Goal: Transaction & Acquisition: Book appointment/travel/reservation

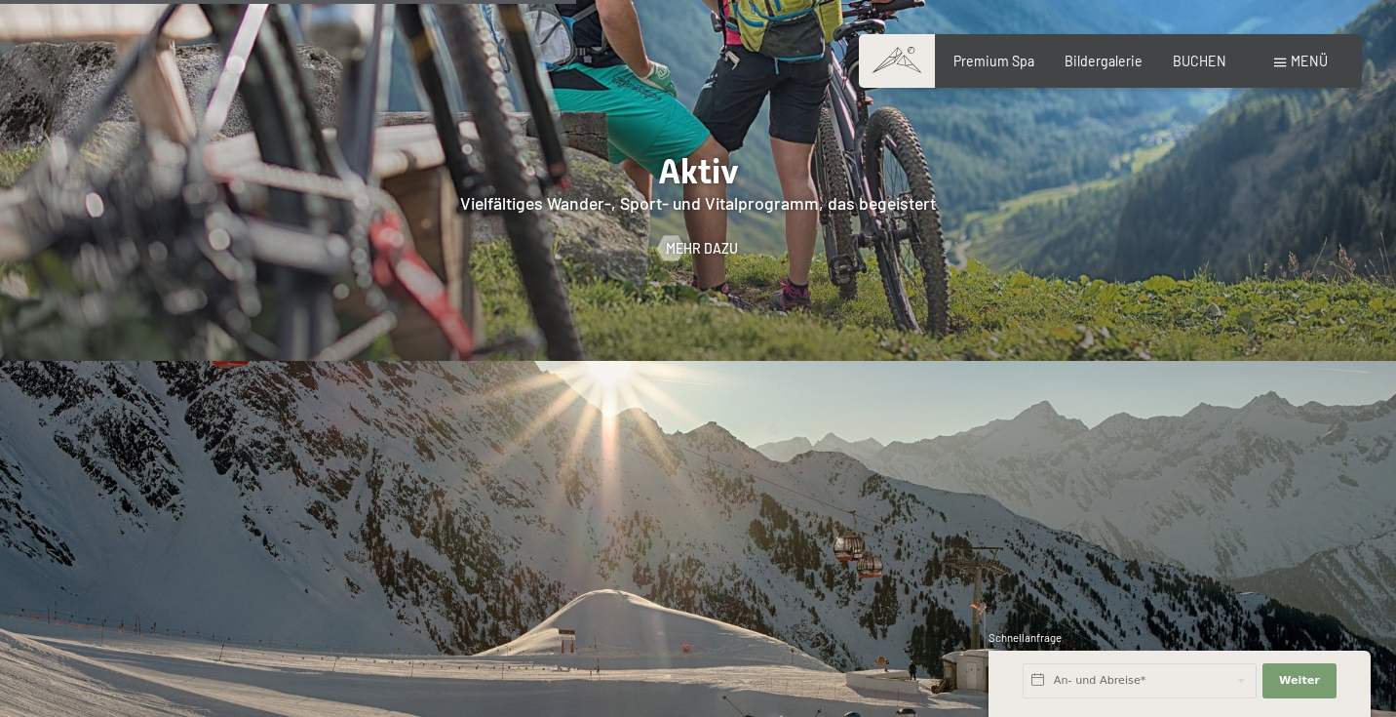
scroll to position [3665, 0]
click at [720, 239] on span "Mehr dazu" at bounding box center [721, 248] width 72 height 19
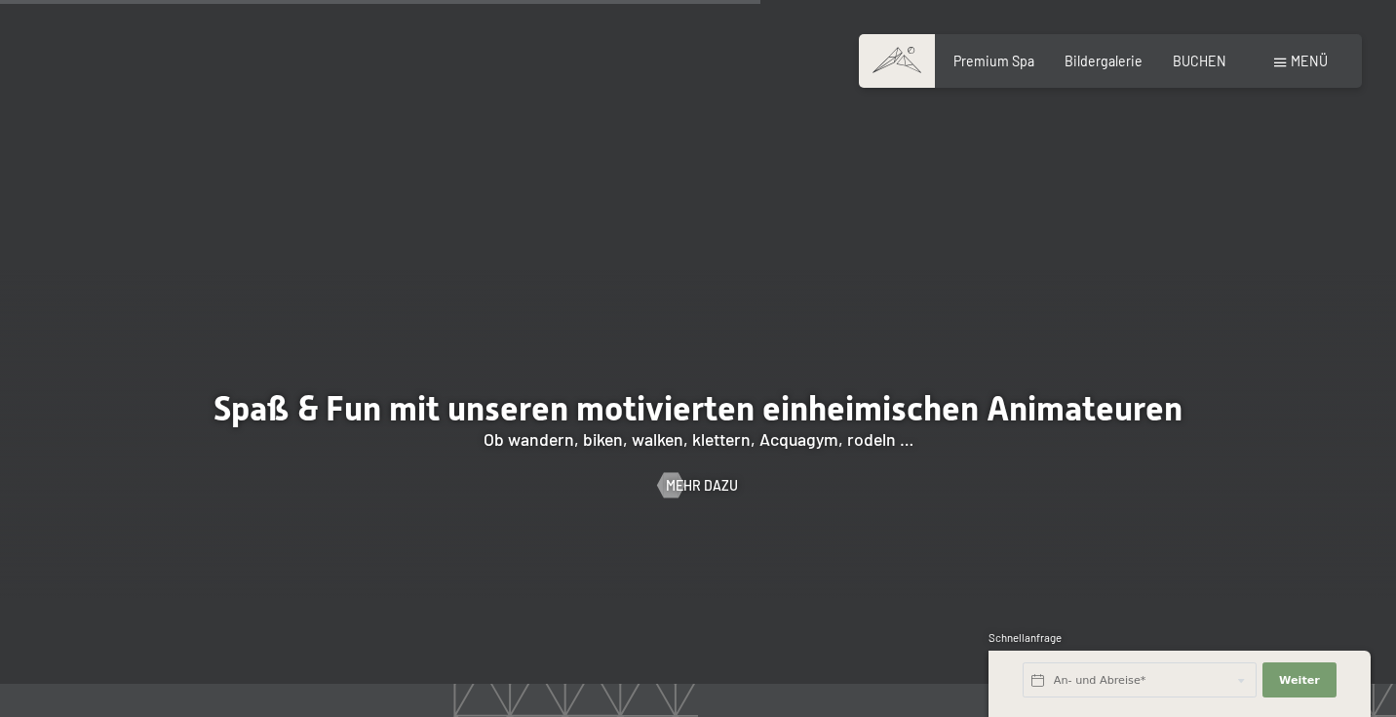
scroll to position [2563, 0]
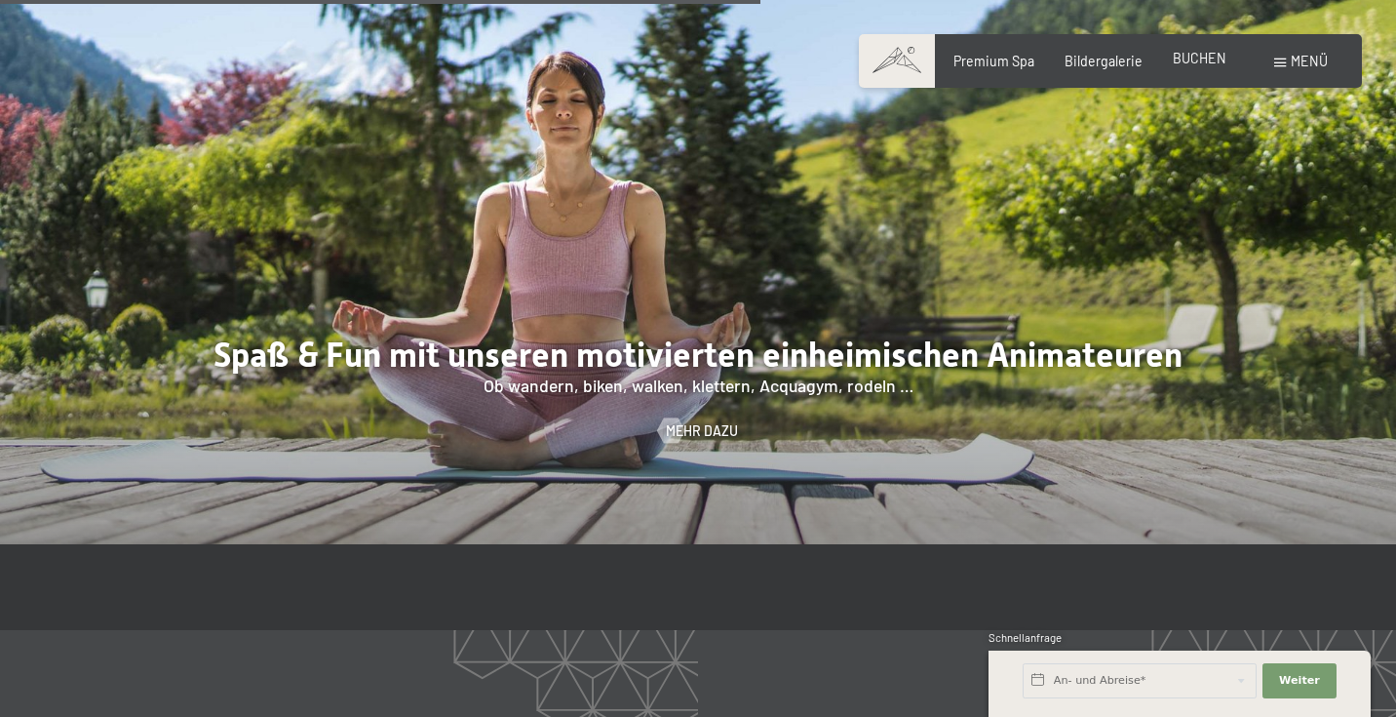
click at [1189, 62] on span "BUCHEN" at bounding box center [1200, 58] width 54 height 17
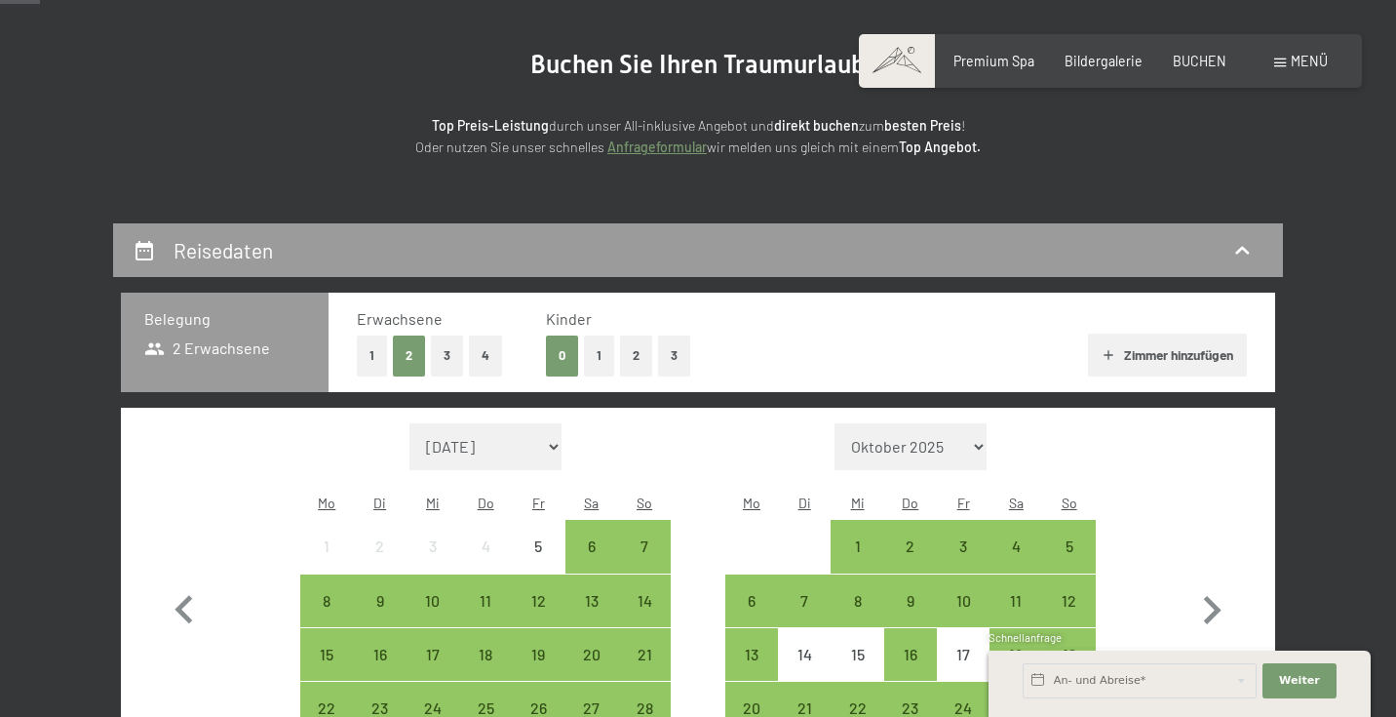
click at [373, 365] on button "1" at bounding box center [372, 355] width 30 height 40
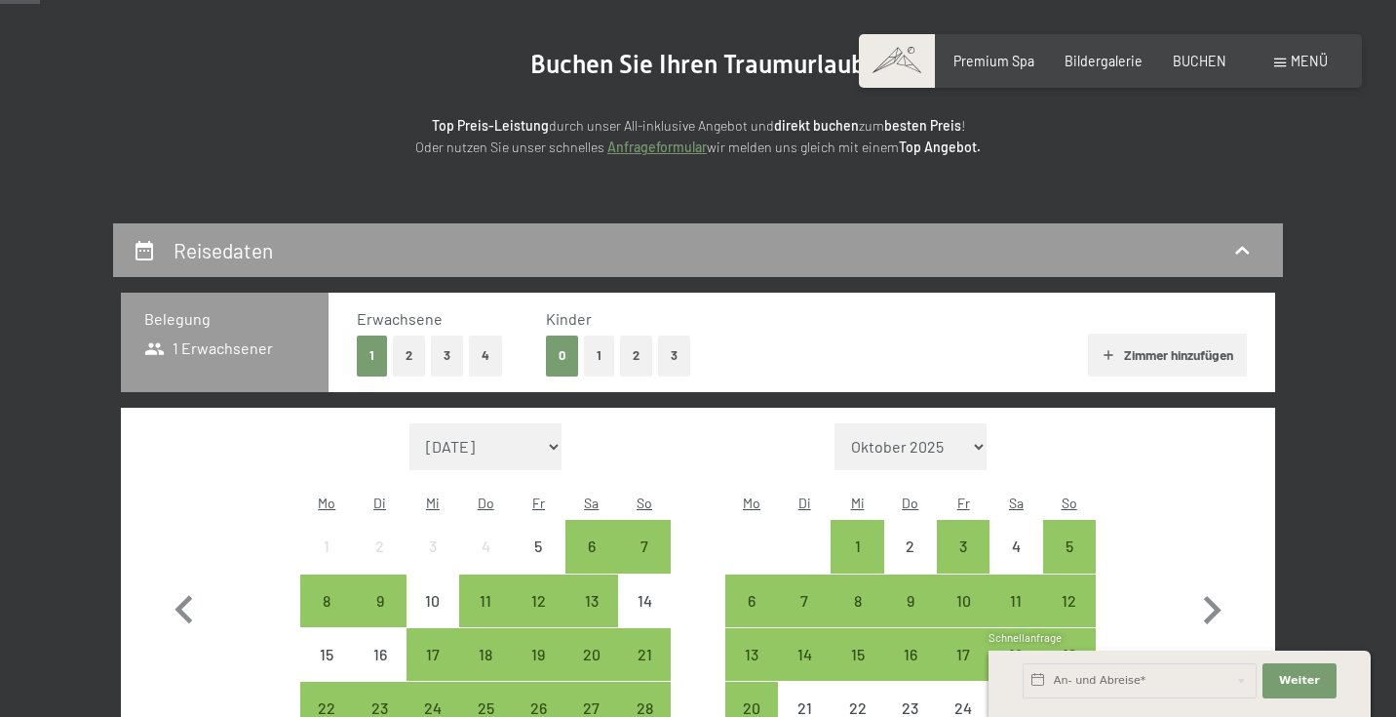
click at [671, 354] on button "3" at bounding box center [674, 355] width 32 height 40
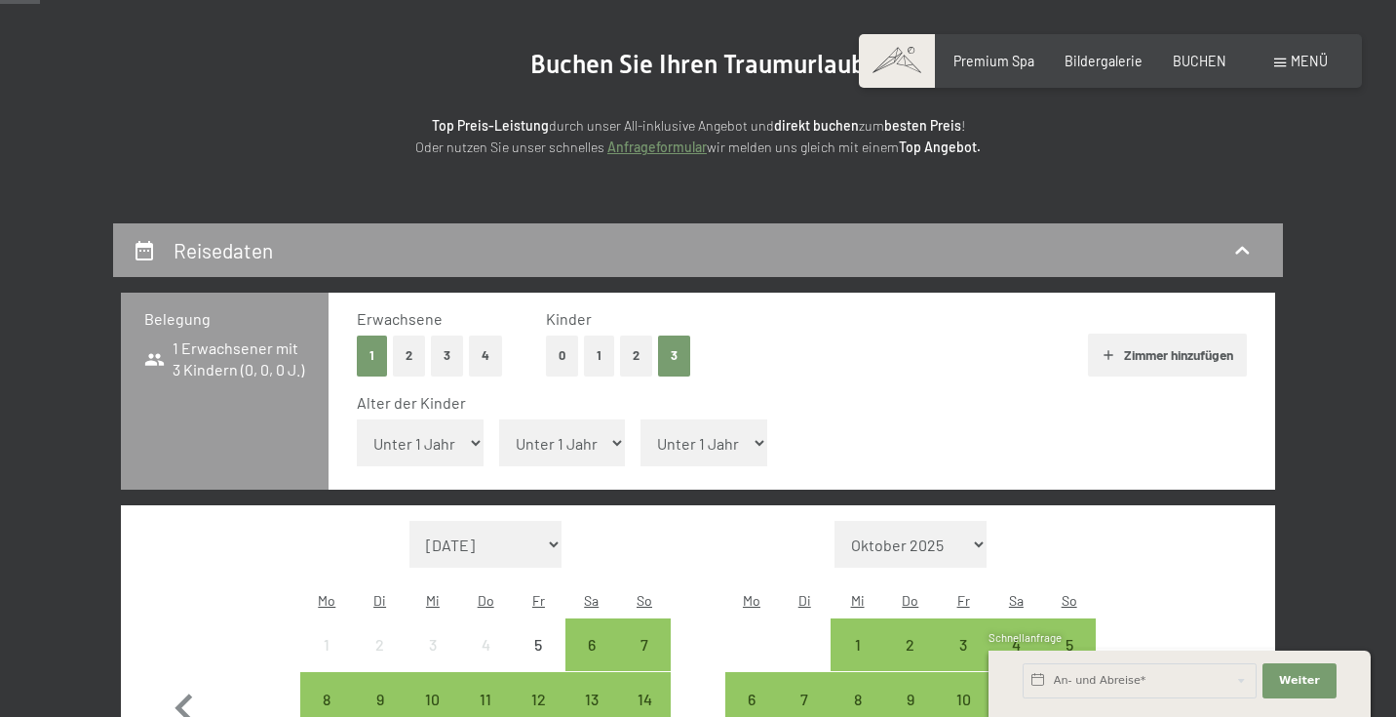
select select "15"
select select "11"
select select "9"
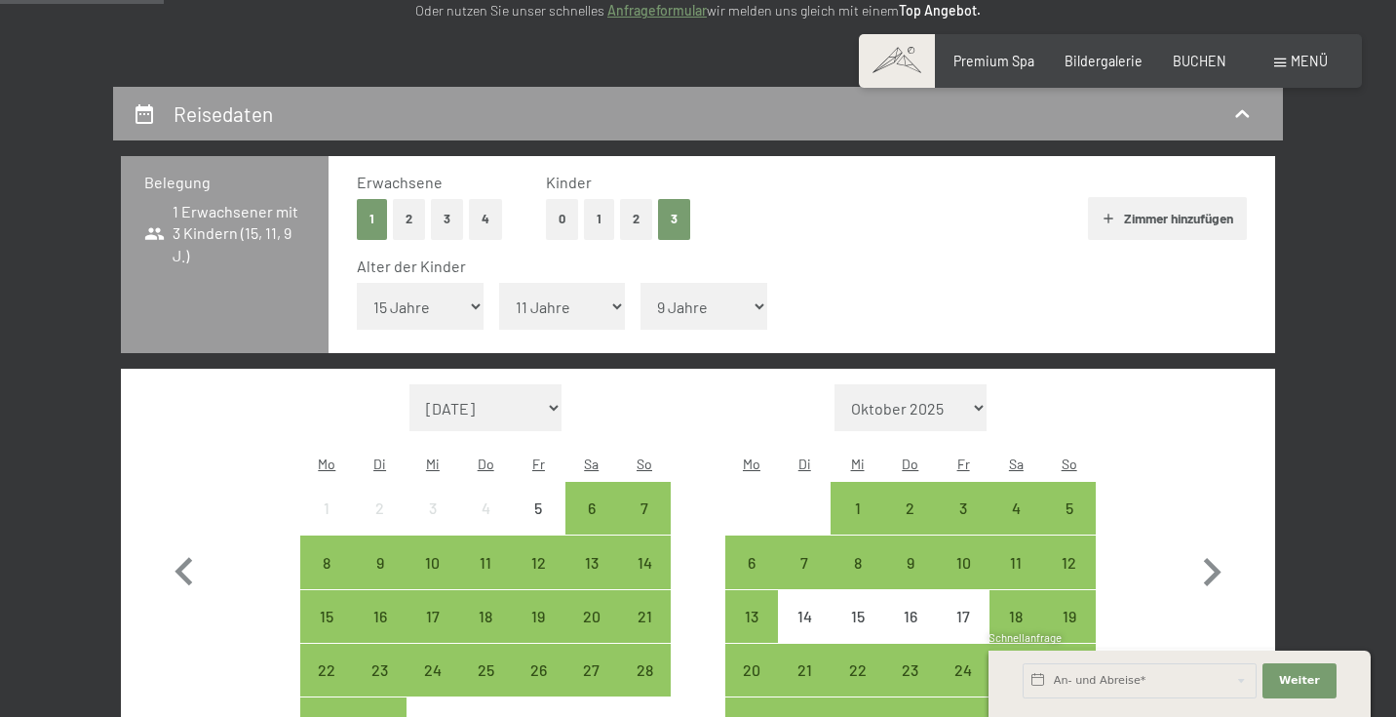
scroll to position [390, 0]
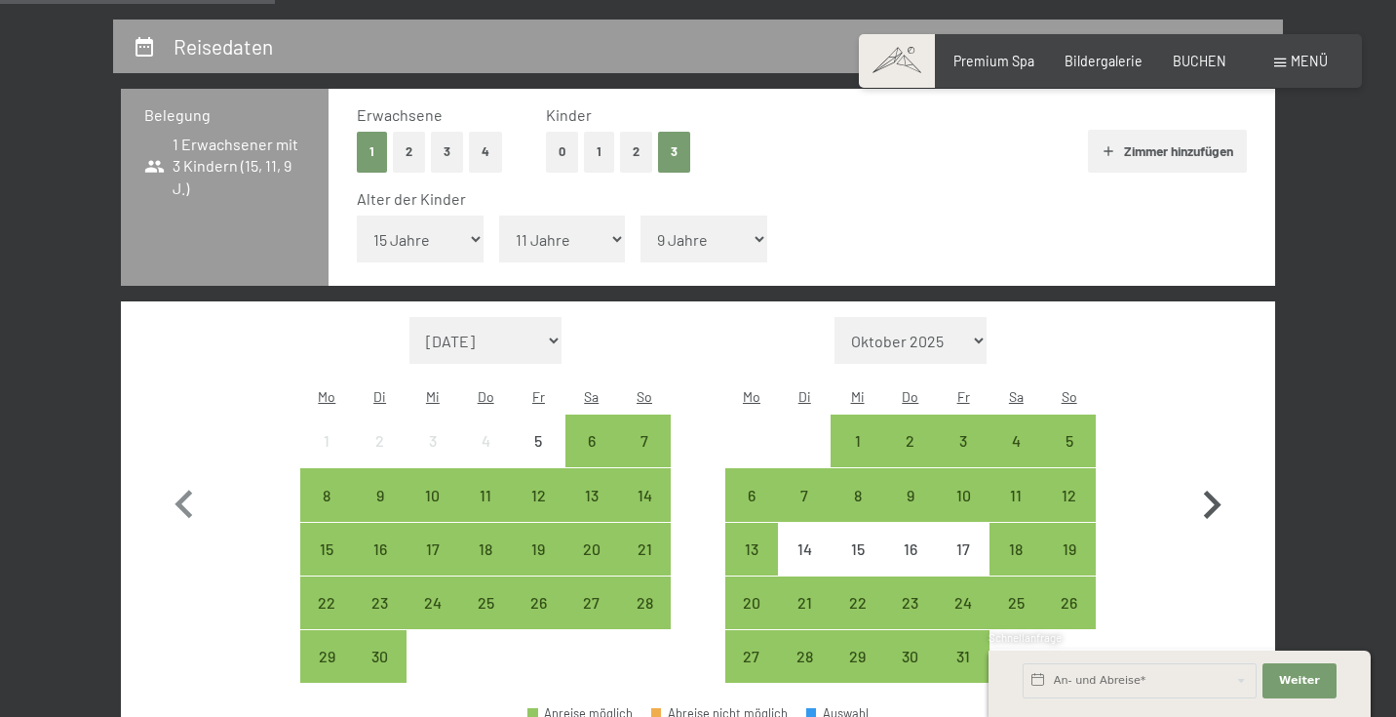
click at [1222, 477] on icon "button" at bounding box center [1212, 505] width 57 height 57
select select "2025-10-01"
select select "2025-11-01"
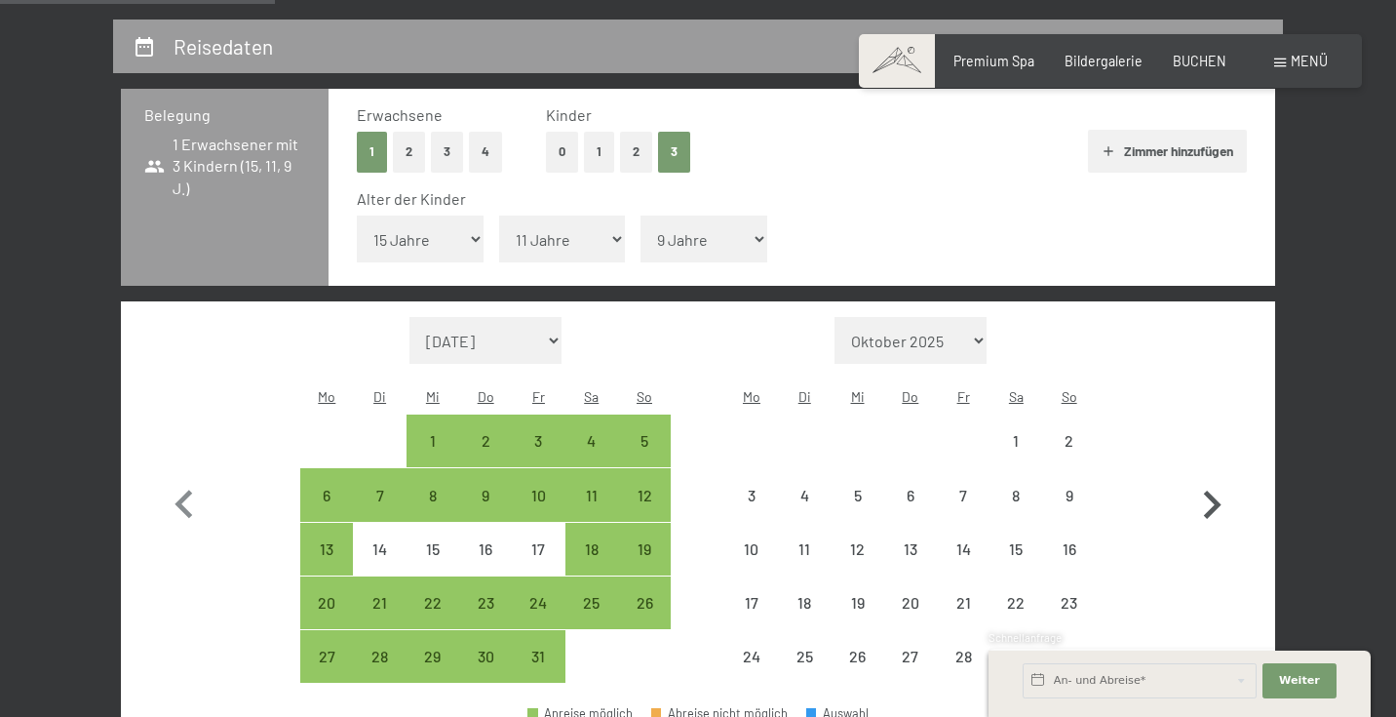
click at [1222, 477] on icon "button" at bounding box center [1212, 505] width 57 height 57
select select "2025-11-01"
select select "2025-12-01"
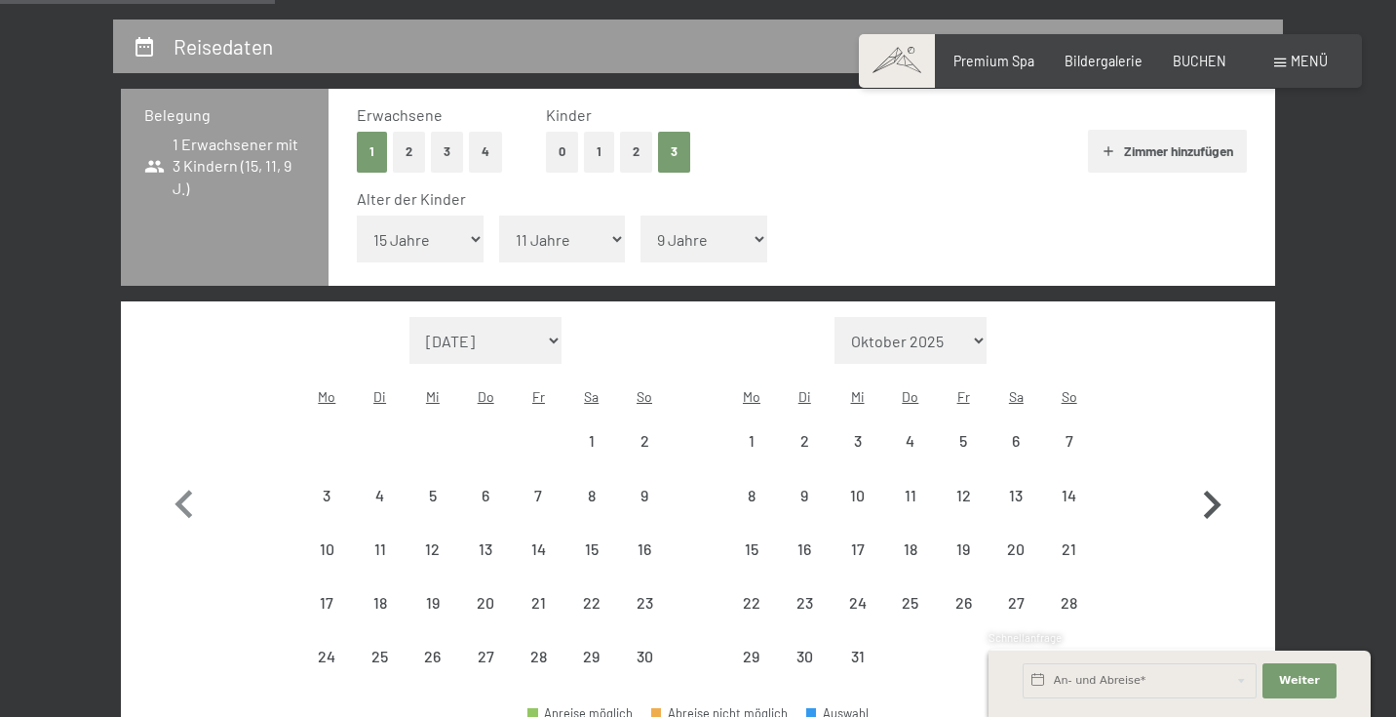
select select "2025-11-01"
select select "2025-12-01"
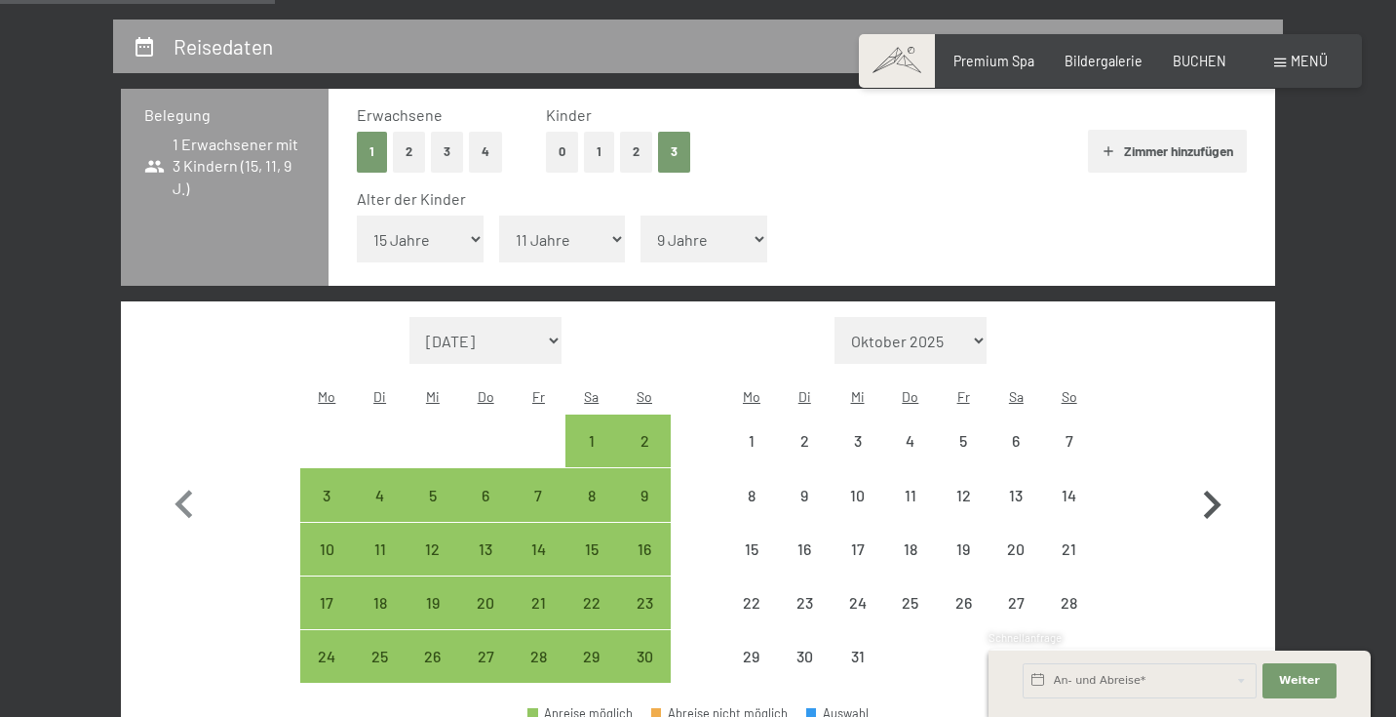
click at [1222, 477] on icon "button" at bounding box center [1212, 505] width 57 height 57
select select "2025-12-01"
select select "2026-01-01"
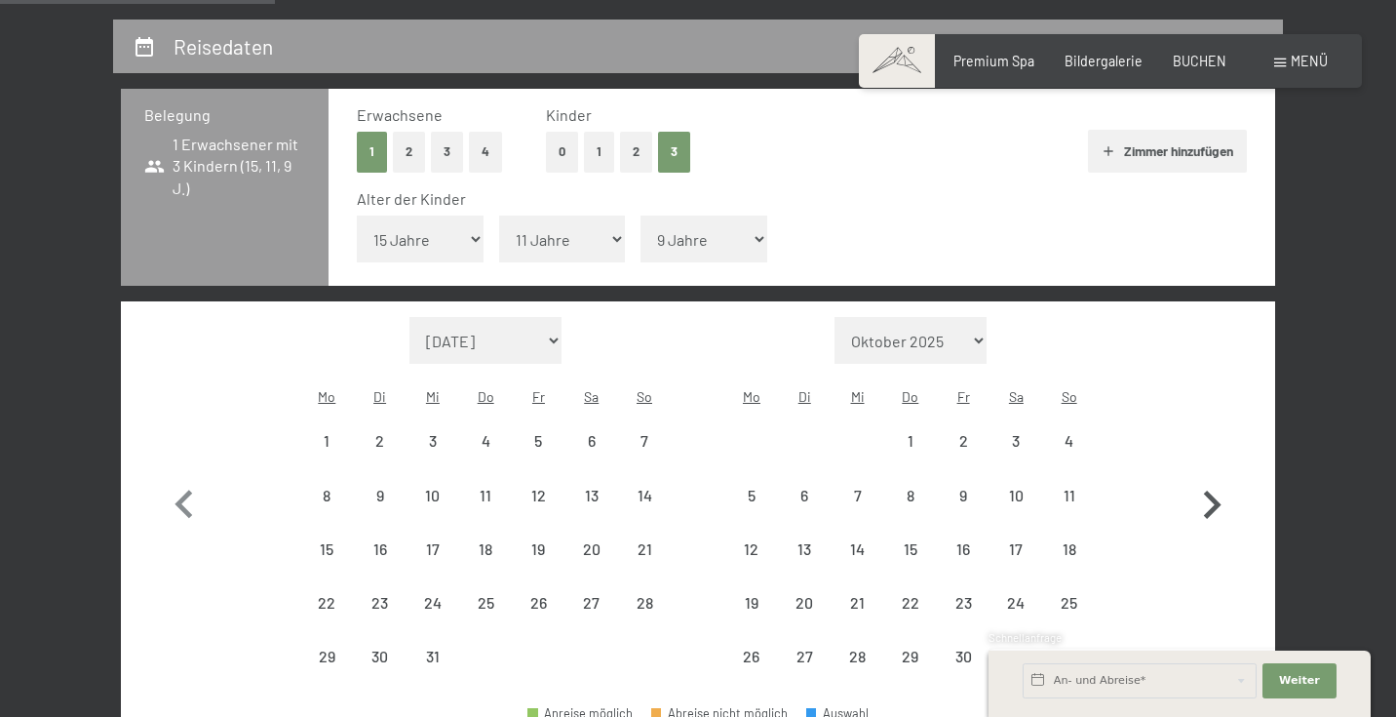
select select "2025-12-01"
select select "2026-01-01"
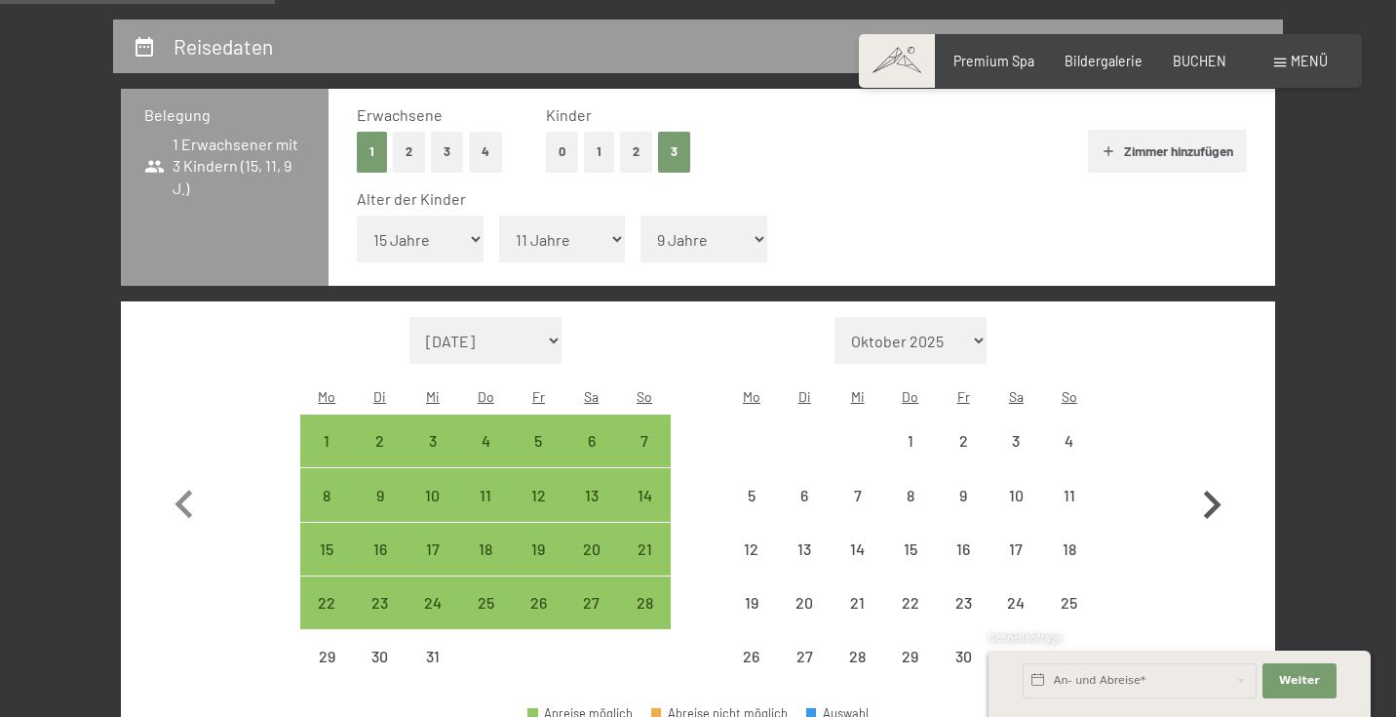
click at [1222, 477] on icon "button" at bounding box center [1212, 505] width 57 height 57
select select "2026-01-01"
select select "2026-02-01"
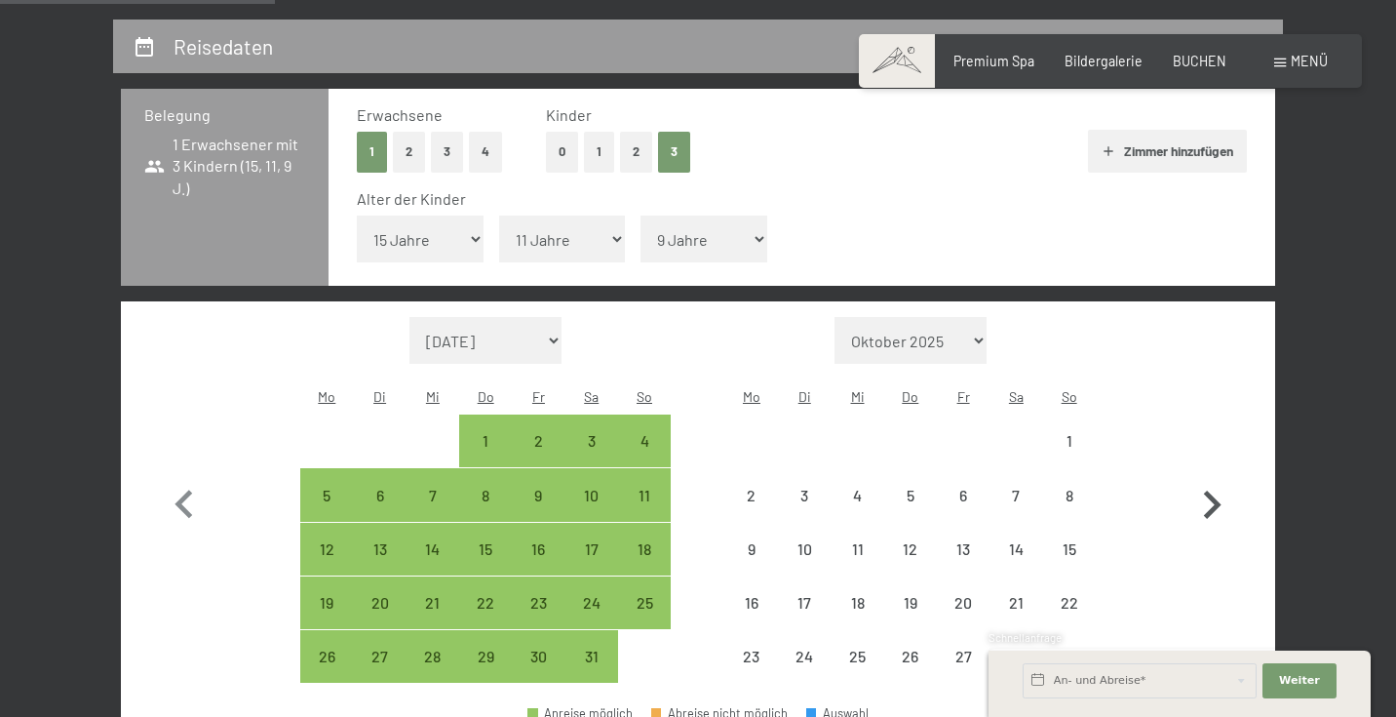
click at [1222, 477] on icon "button" at bounding box center [1212, 505] width 57 height 57
select select "2026-02-01"
select select "2026-03-01"
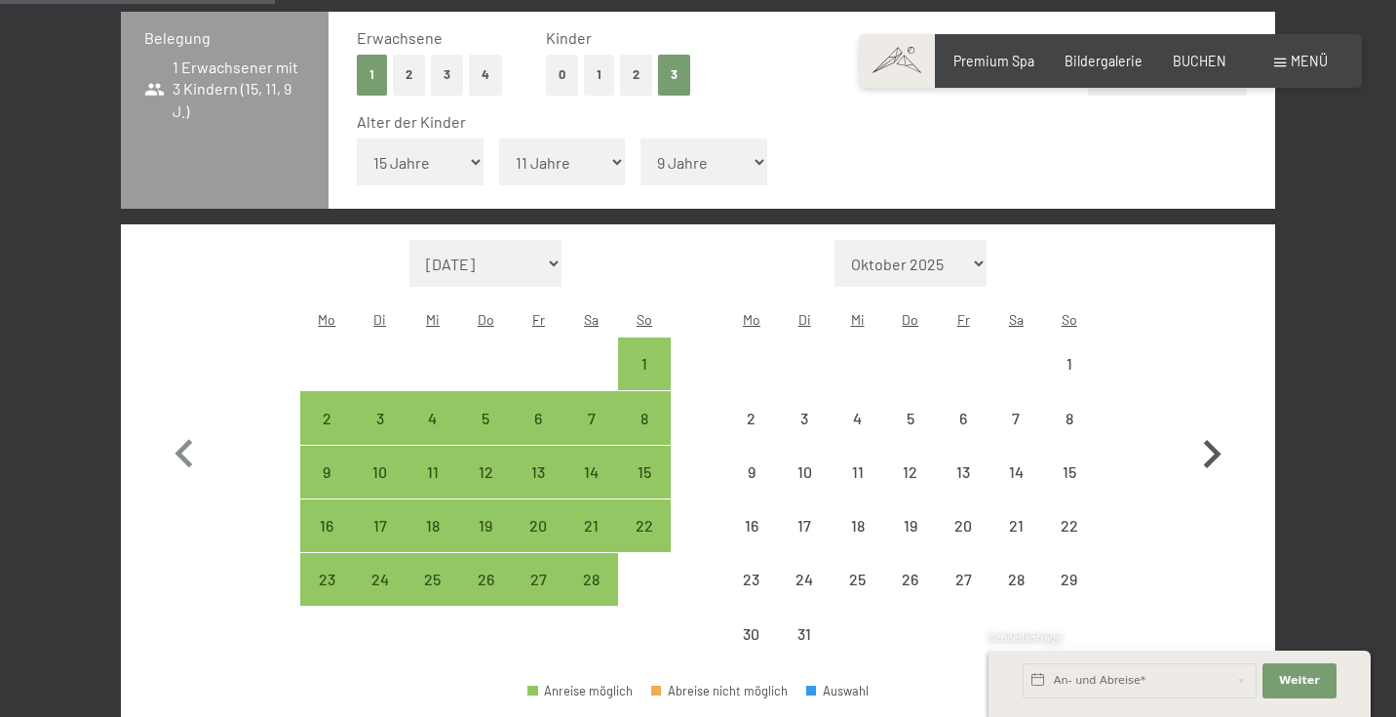
select select "2026-02-01"
select select "2026-03-01"
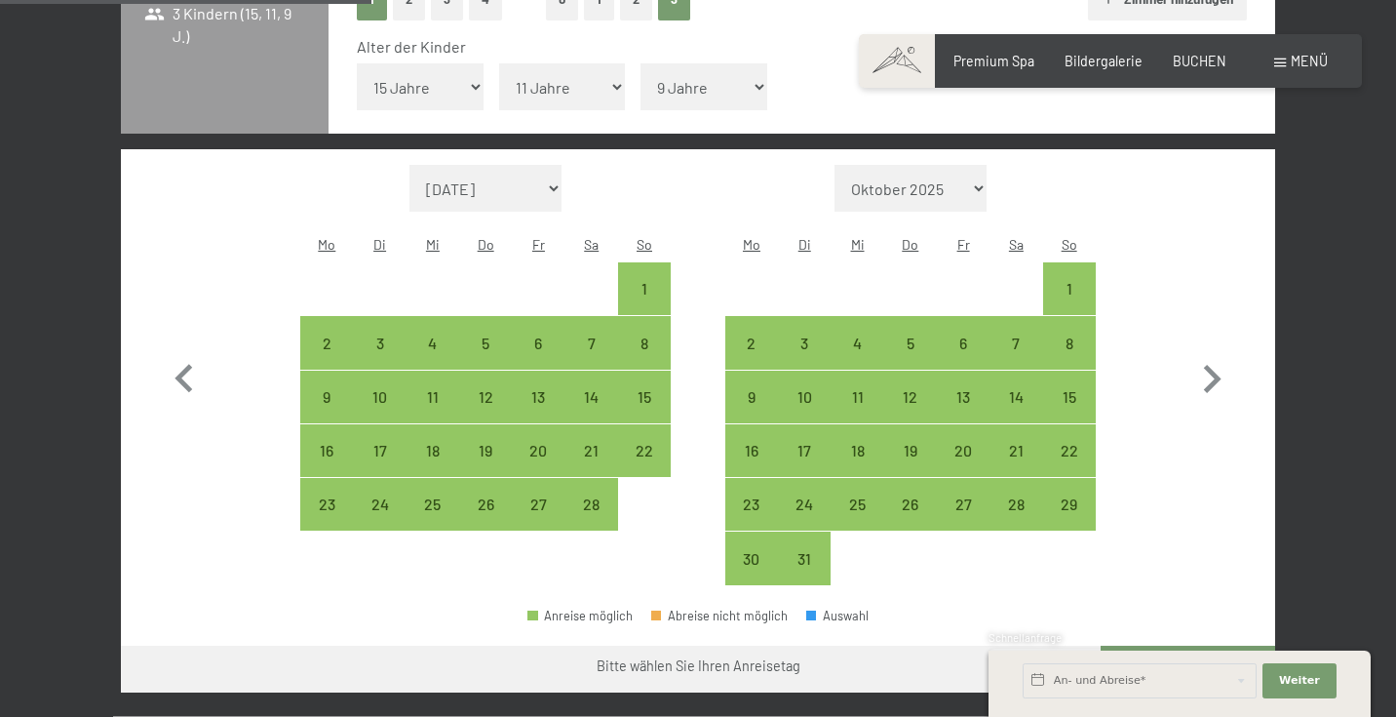
scroll to position [543, 0]
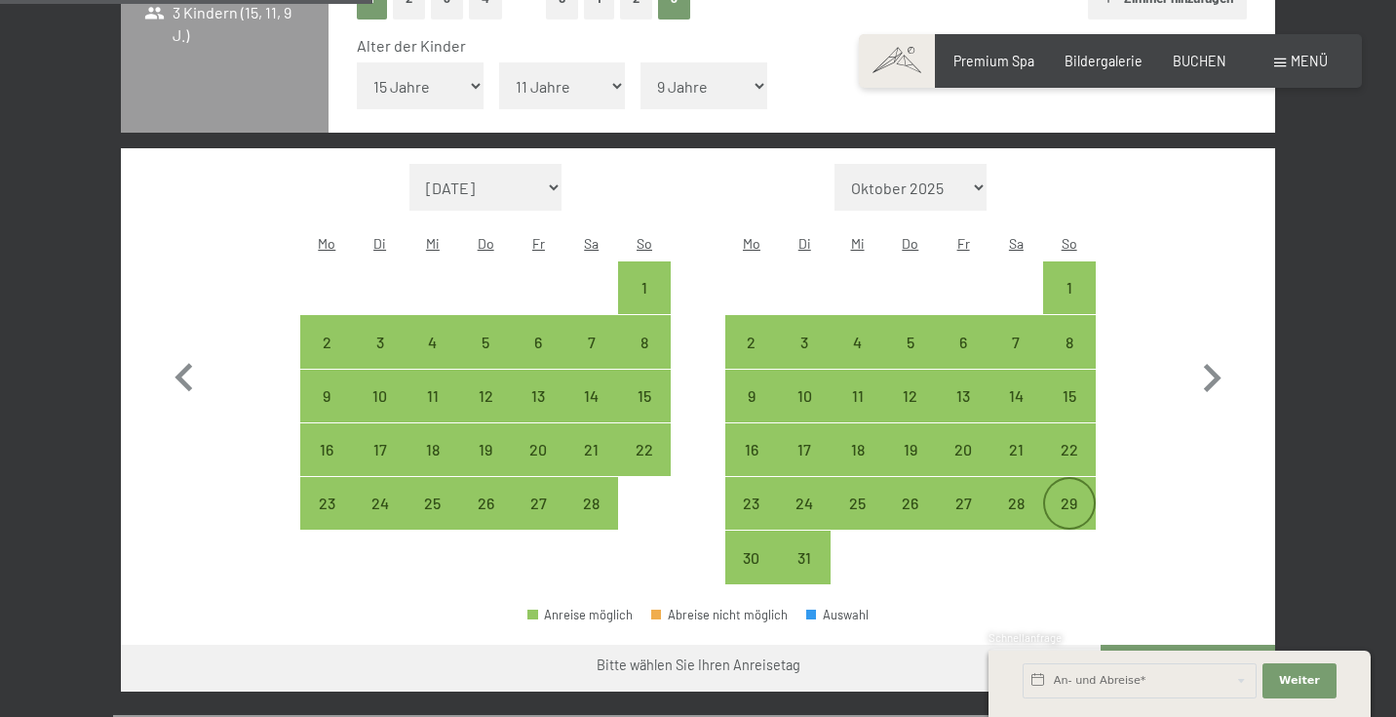
click at [1061, 495] on div "29" at bounding box center [1069, 519] width 49 height 49
select select "2026-02-01"
select select "2026-03-01"
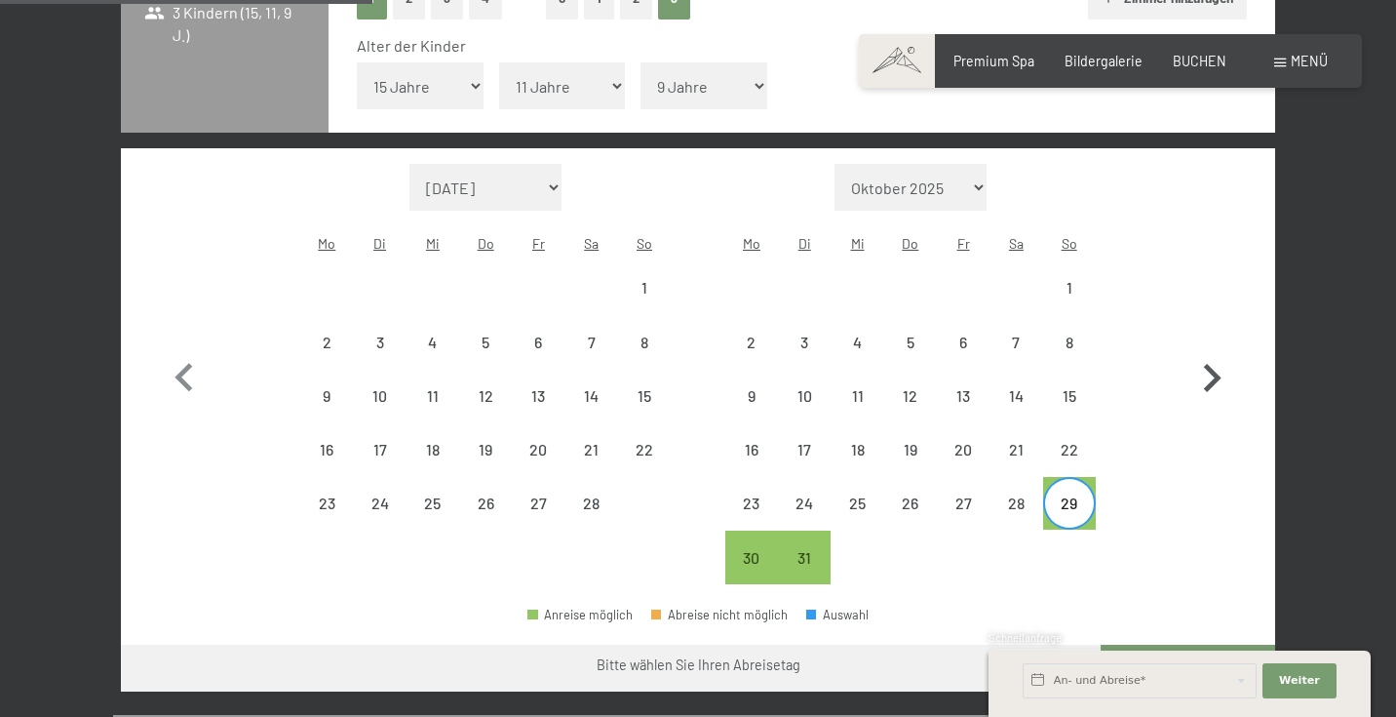
click at [1208, 350] on icon "button" at bounding box center [1212, 378] width 57 height 57
select select "2026-03-01"
select select "2026-04-01"
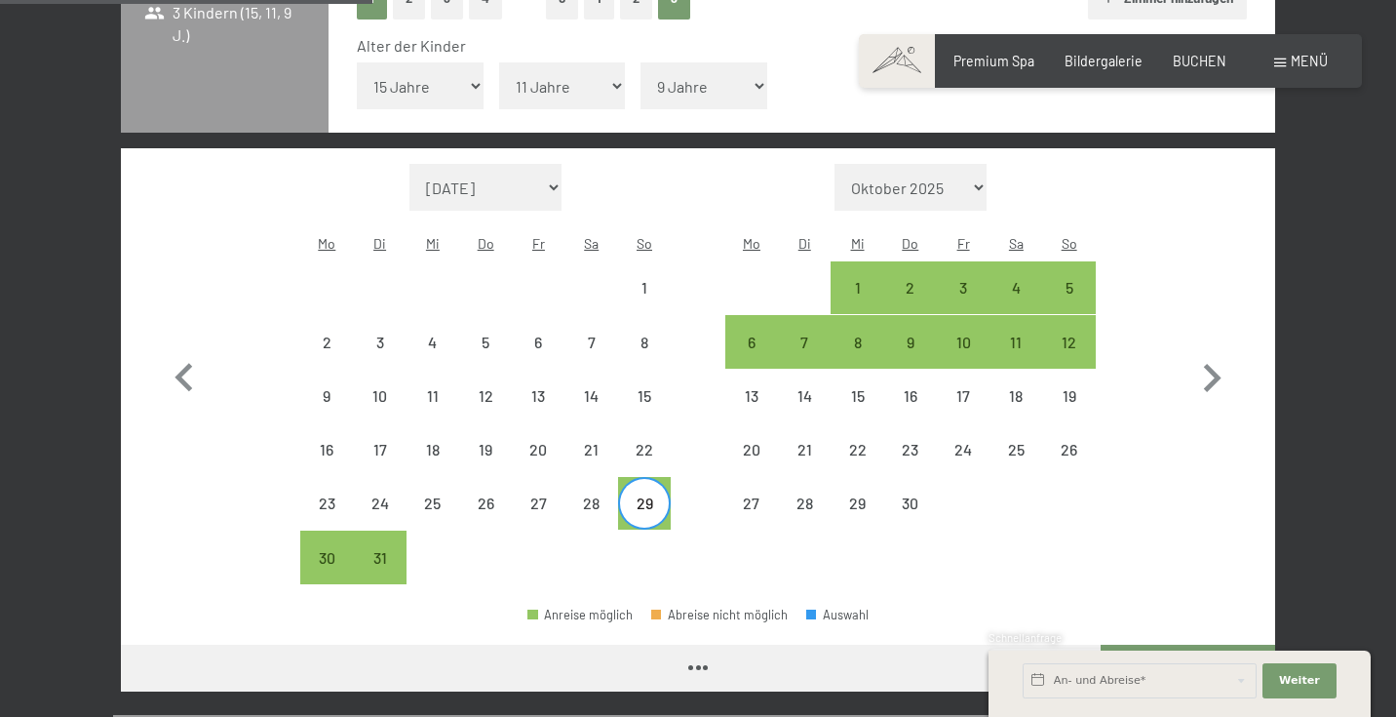
select select "2026-03-01"
select select "2026-04-01"
click at [1065, 280] on div "5" at bounding box center [1069, 304] width 49 height 49
select select "2026-03-01"
select select "2026-04-01"
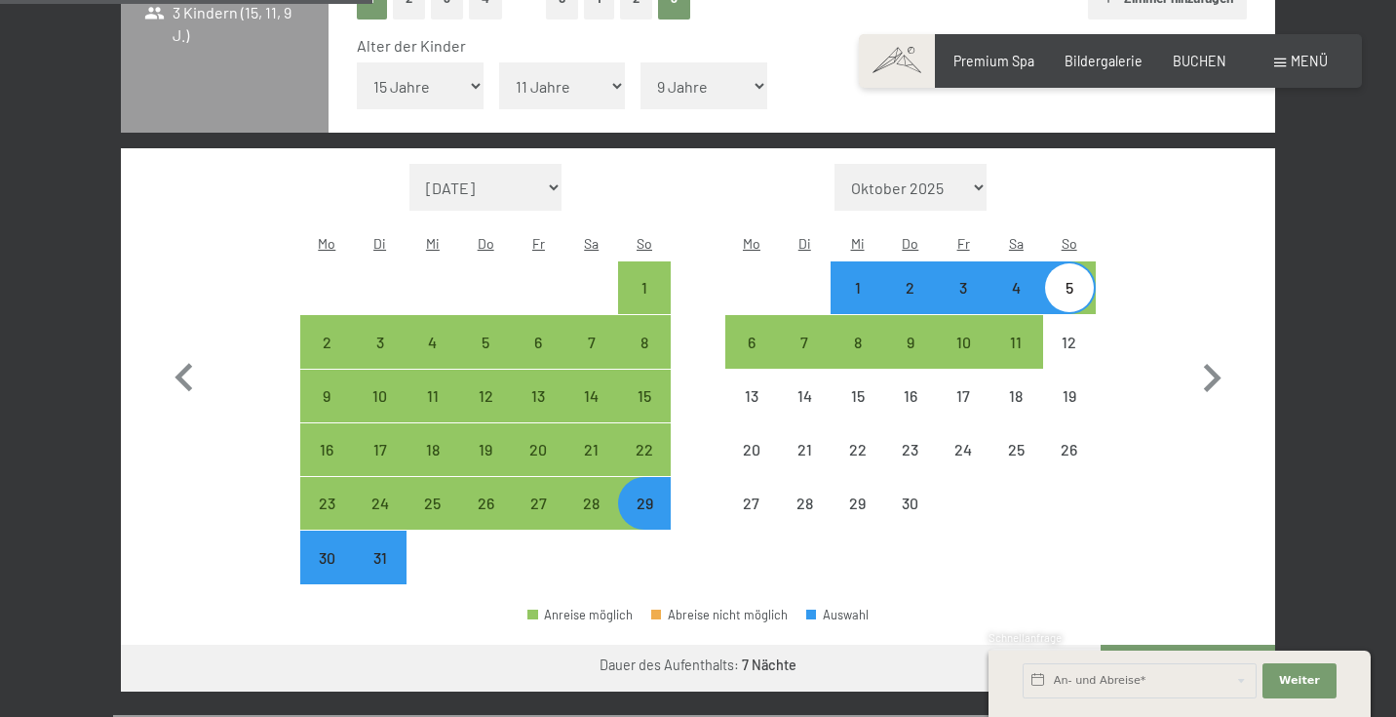
click at [1194, 644] on button "Weiter zu „Zimmer“" at bounding box center [1188, 667] width 175 height 47
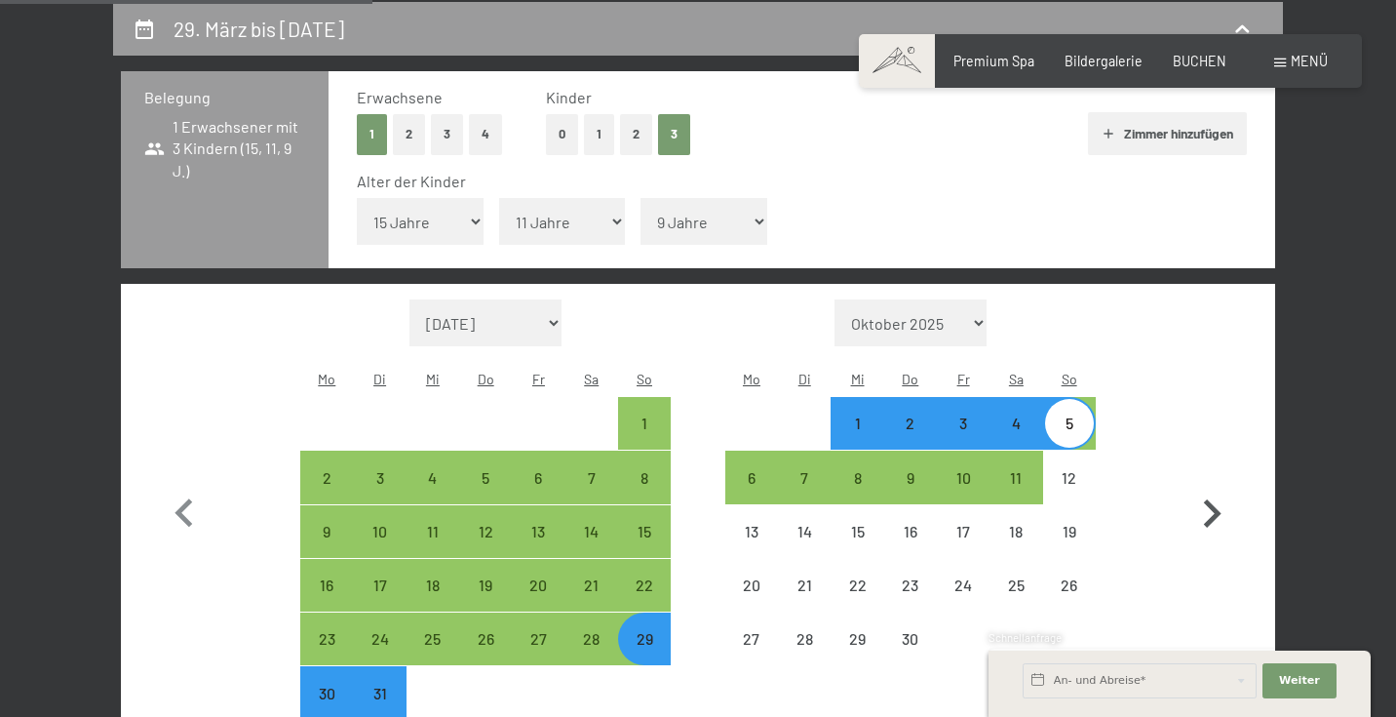
select select "2026-03-01"
select select "2026-04-01"
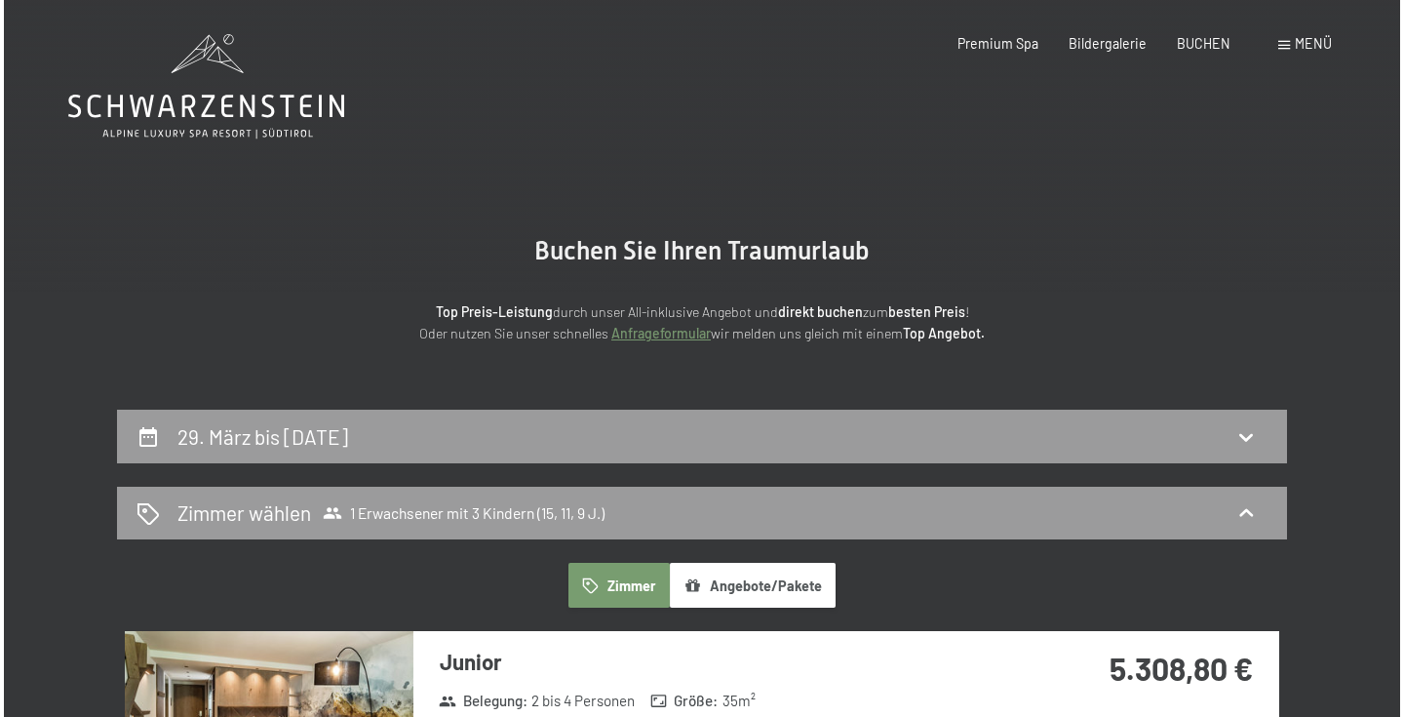
scroll to position [0, 0]
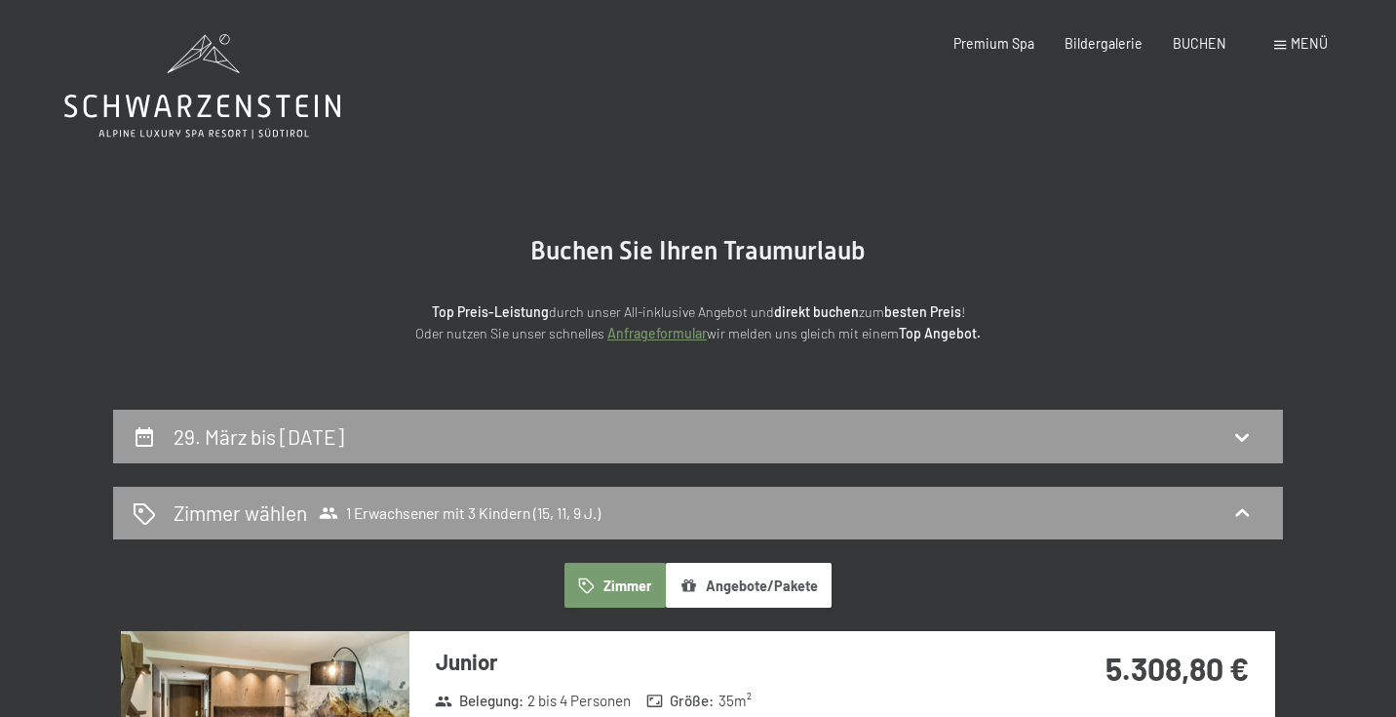
click at [1316, 45] on span "Menü" at bounding box center [1309, 43] width 37 height 17
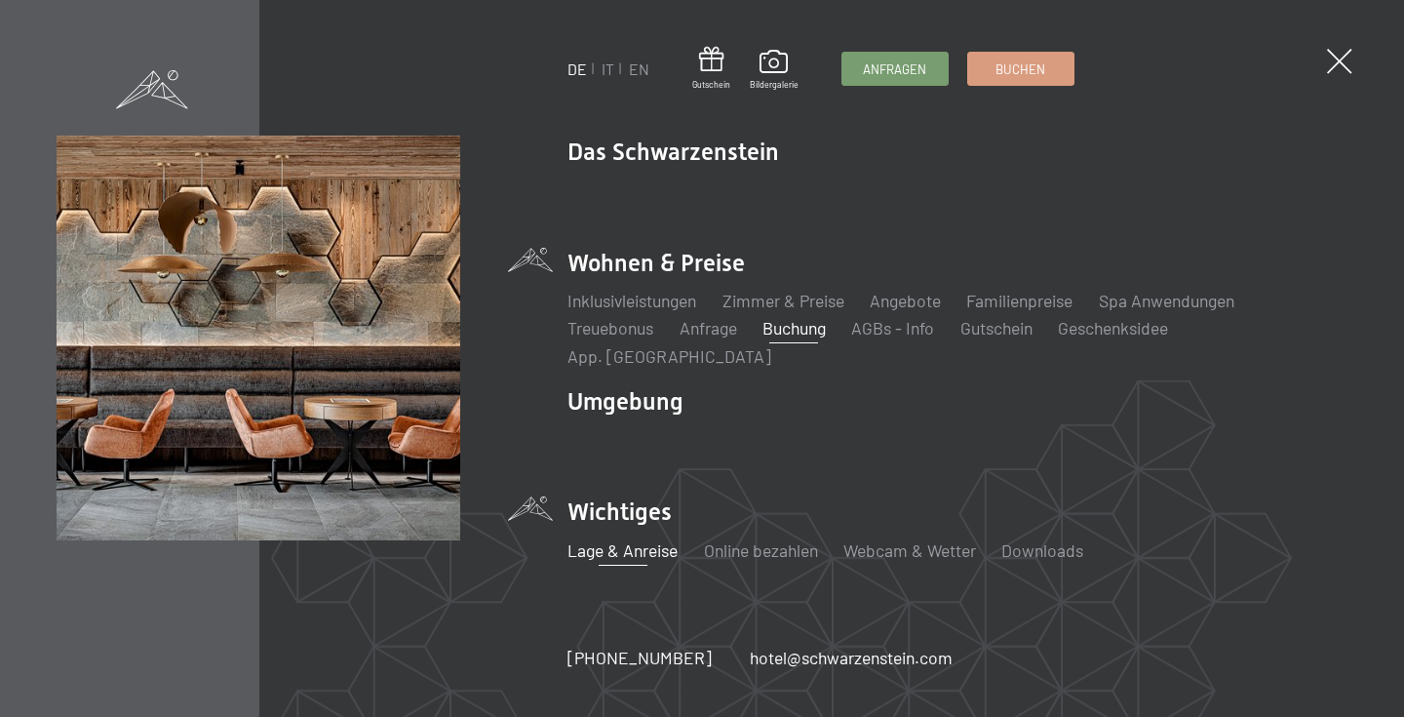
click at [644, 539] on link "Lage & Anreise" at bounding box center [622, 549] width 110 height 21
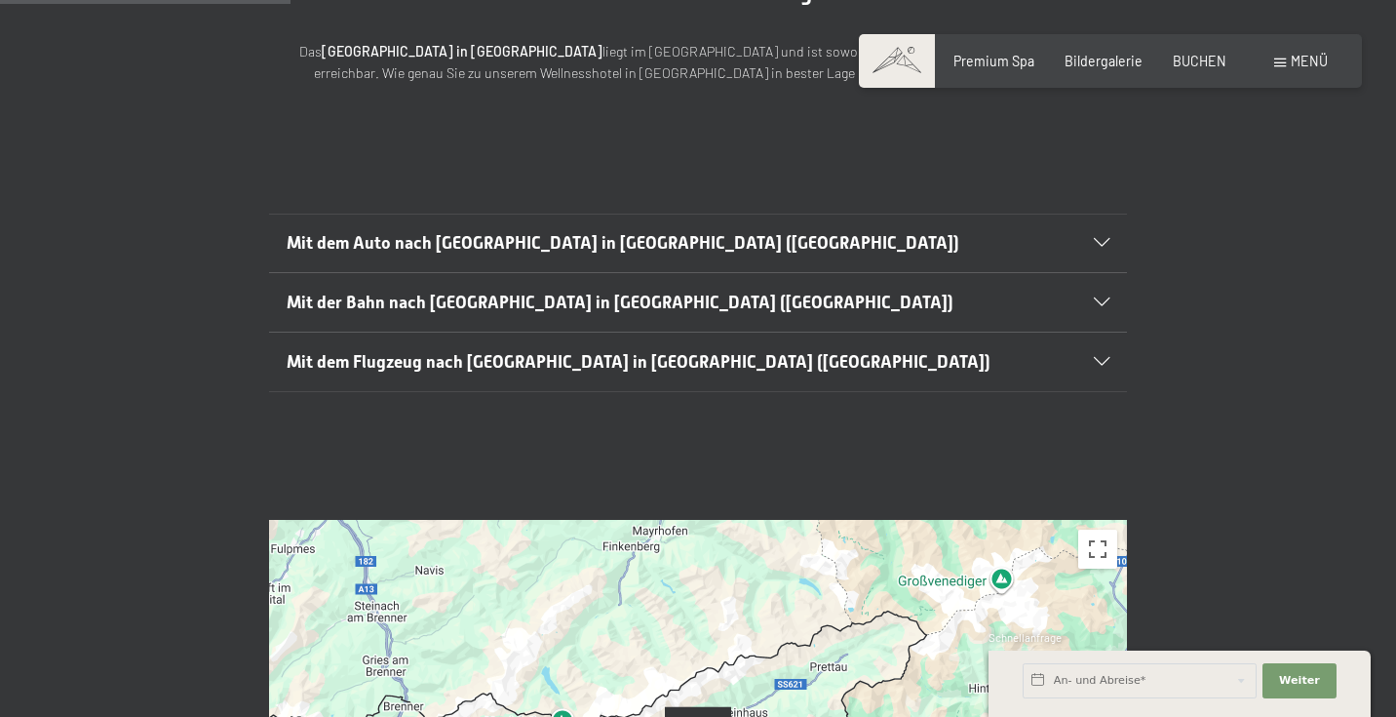
click at [1100, 298] on icon at bounding box center [1102, 302] width 16 height 9
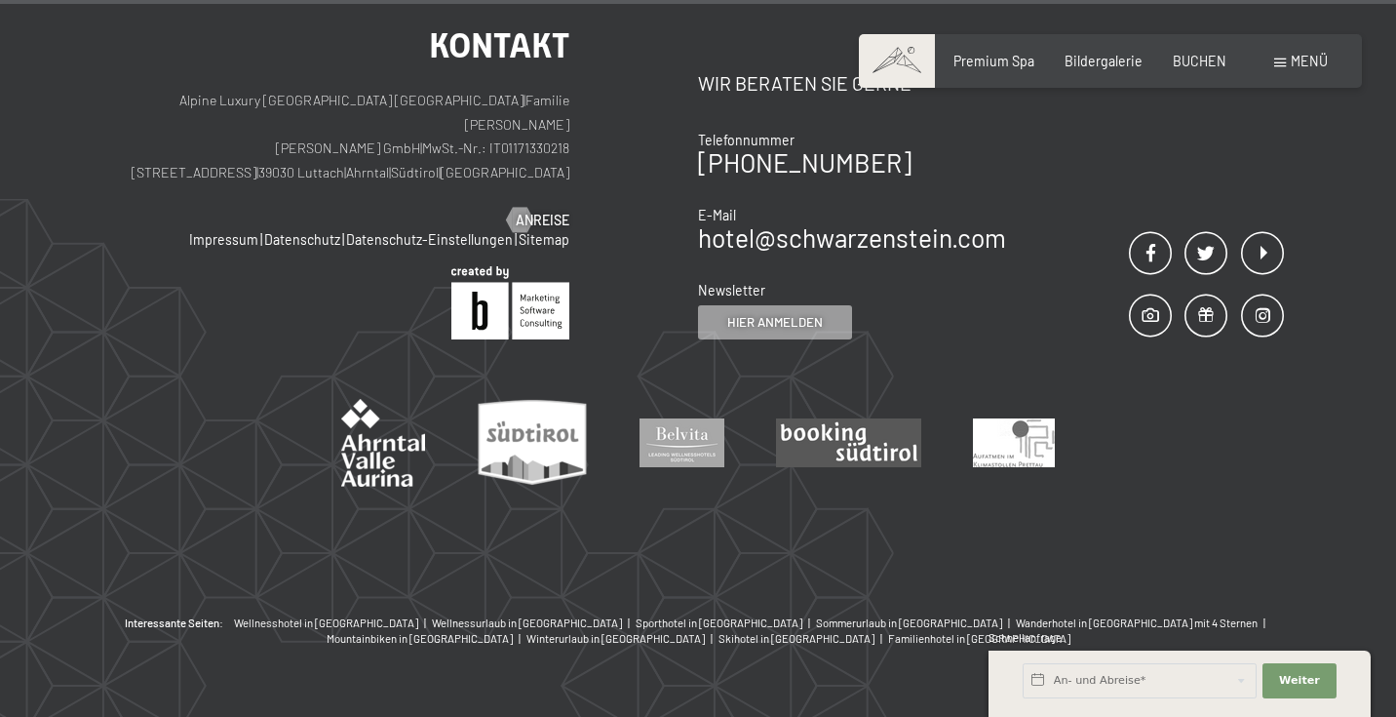
scroll to position [2212, 0]
